Goal: Transaction & Acquisition: Purchase product/service

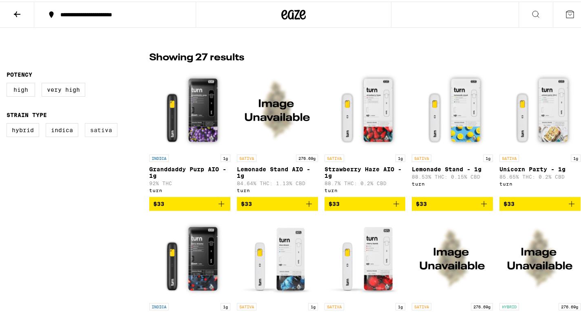
click at [98, 132] on label "Sativa" at bounding box center [101, 129] width 33 height 14
click at [9, 123] on input "Sativa" at bounding box center [8, 123] width 0 height 0
checkbox input "true"
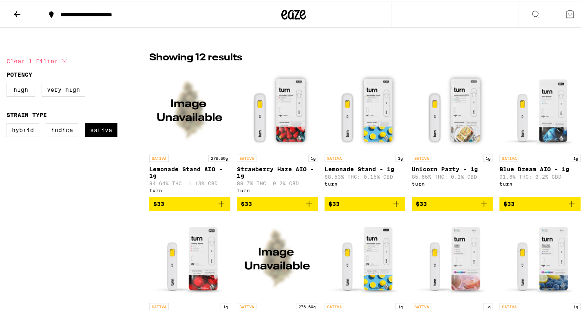
click at [15, 128] on label "Hybrid" at bounding box center [23, 129] width 33 height 14
click at [9, 123] on input "Hybrid" at bounding box center [8, 123] width 0 height 0
checkbox input "true"
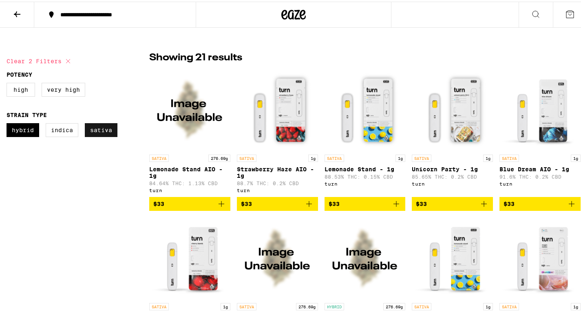
click at [92, 127] on label "Sativa" at bounding box center [101, 129] width 33 height 14
click at [9, 123] on input "Sativa" at bounding box center [8, 123] width 0 height 0
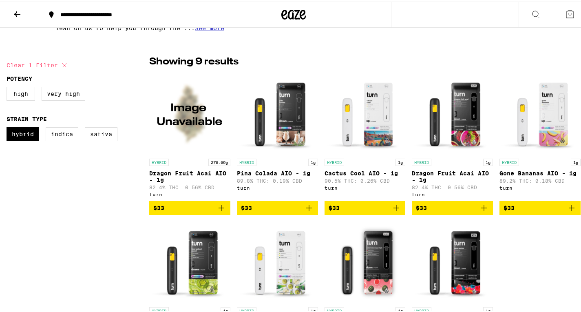
scroll to position [190, 0]
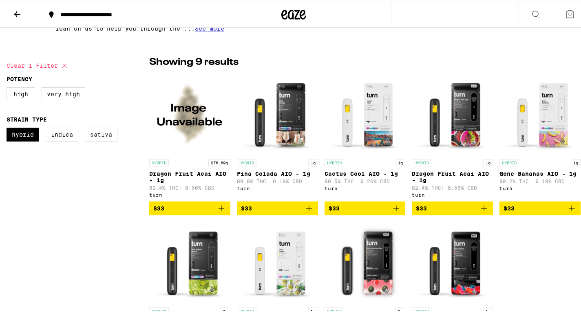
click at [99, 129] on label "Sativa" at bounding box center [101, 133] width 33 height 14
click at [9, 128] on input "Sativa" at bounding box center [8, 127] width 0 height 0
checkbox input "true"
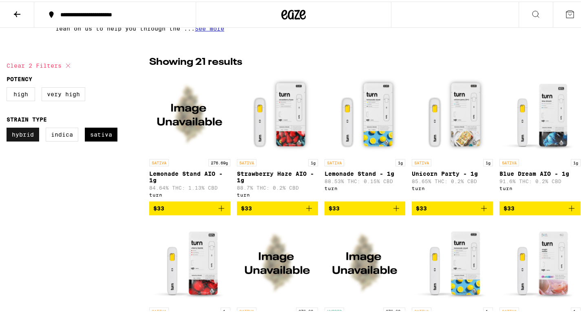
click at [14, 140] on label "Hybrid" at bounding box center [23, 133] width 33 height 14
click at [9, 128] on input "Hybrid" at bounding box center [8, 127] width 0 height 0
checkbox input "false"
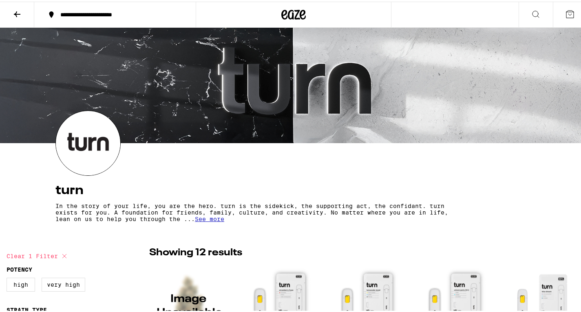
click at [22, 16] on button at bounding box center [17, 13] width 34 height 26
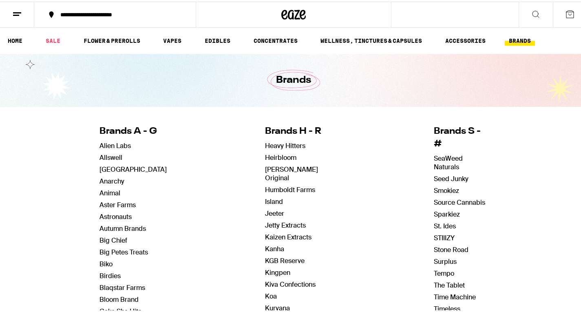
click at [22, 16] on button at bounding box center [17, 13] width 34 height 26
